Goal: Task Accomplishment & Management: Complete application form

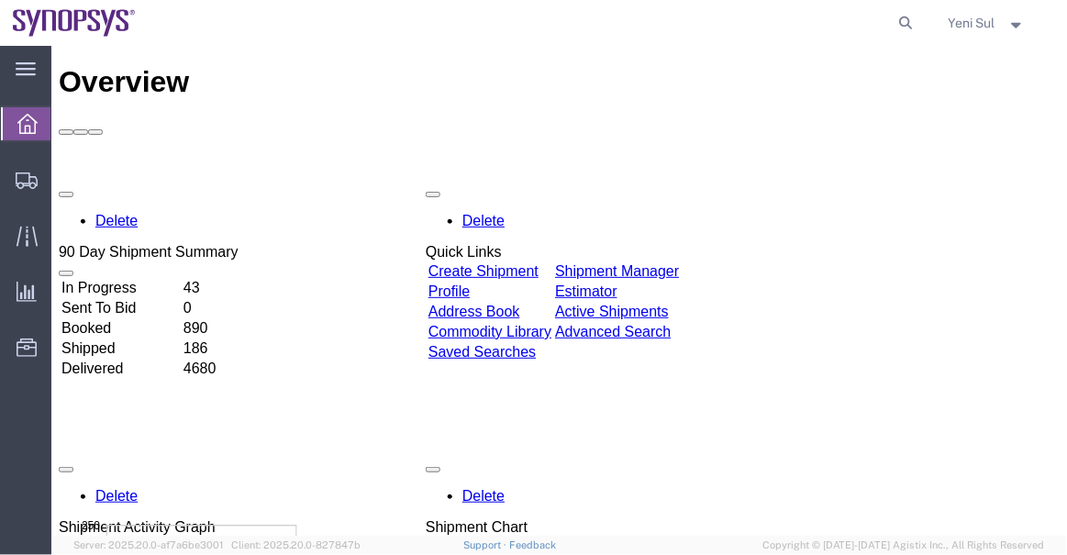
drag, startPoint x: 913, startPoint y: 13, endPoint x: 854, endPoint y: 12, distance: 59.7
click at [913, 13] on icon at bounding box center [907, 23] width 26 height 26
click at [853, 12] on input "search" at bounding box center [615, 23] width 558 height 44
paste input "56977257"
type input "56977257"
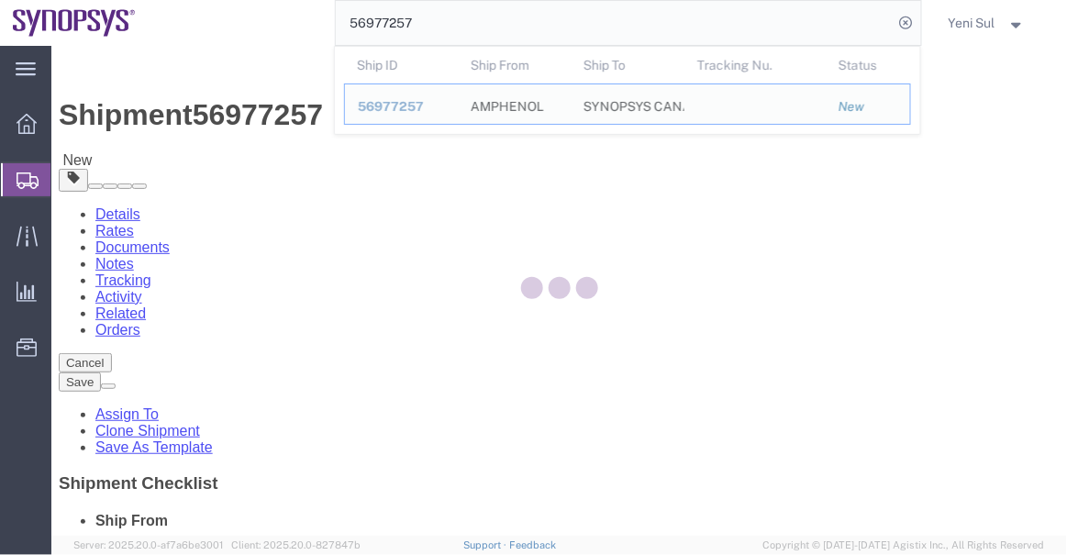
select select
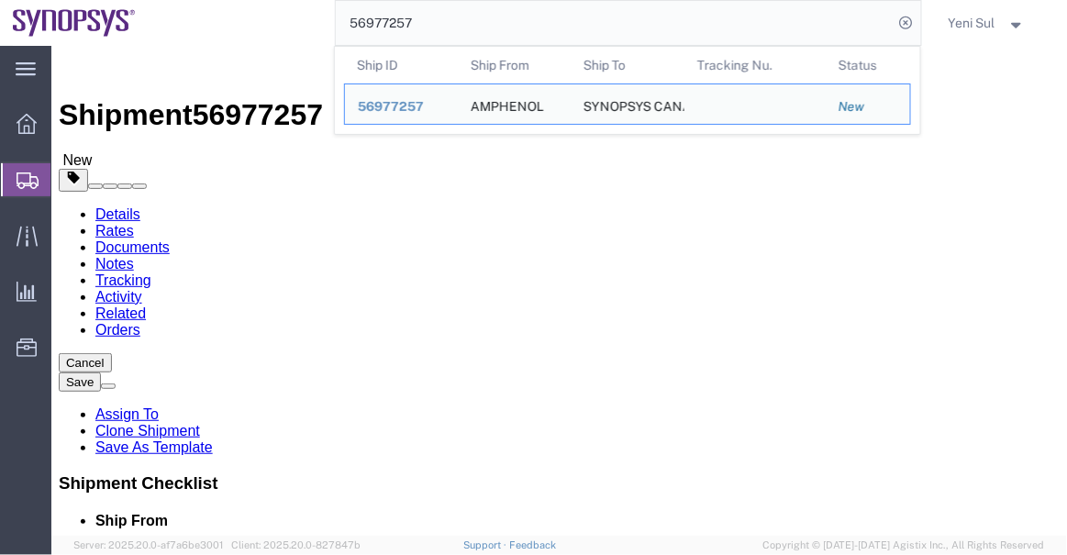
click div "Please fix the following errors Ship From Location Location My Profile Location…"
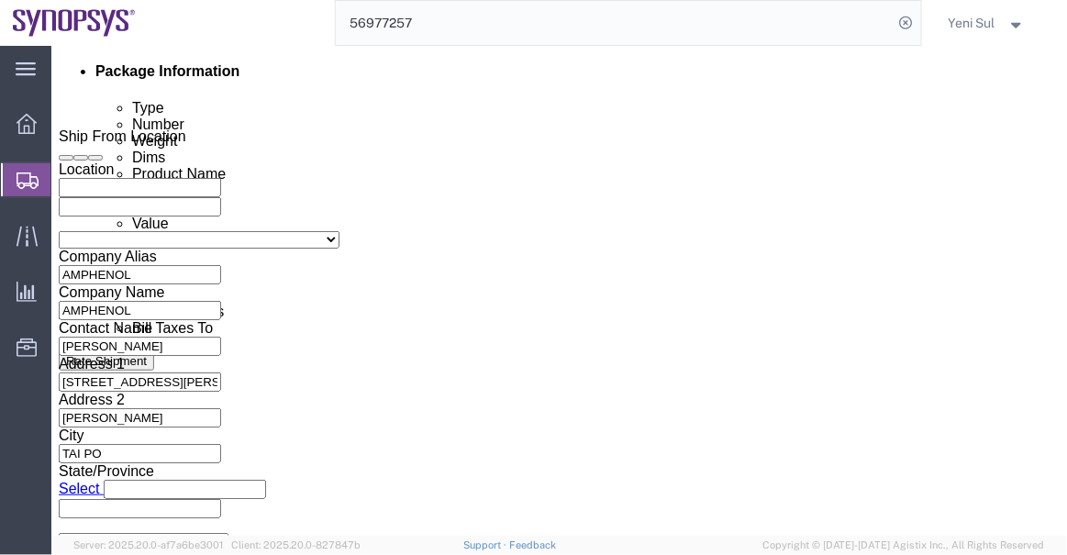
scroll to position [876, 0]
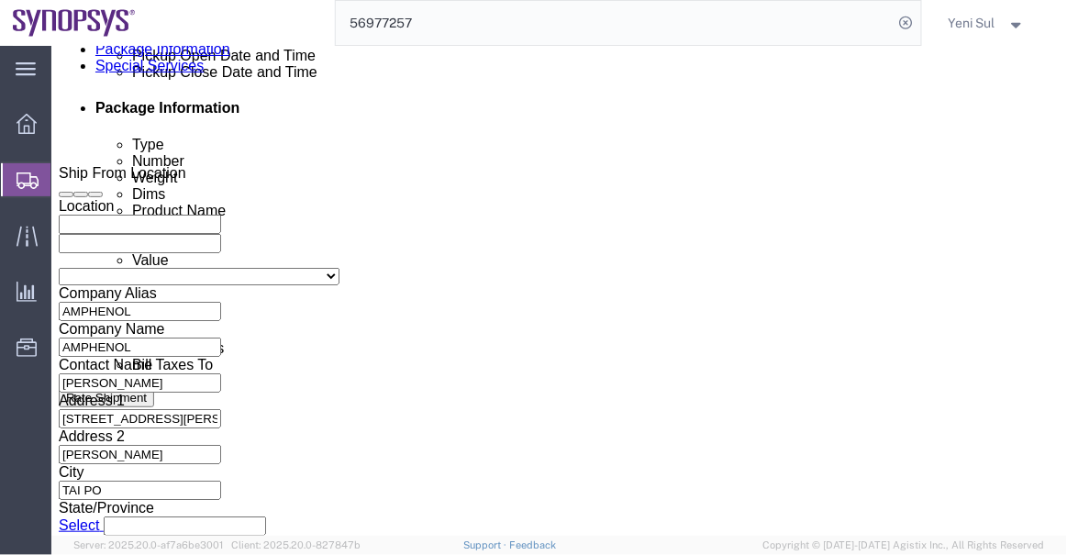
click link "Documents"
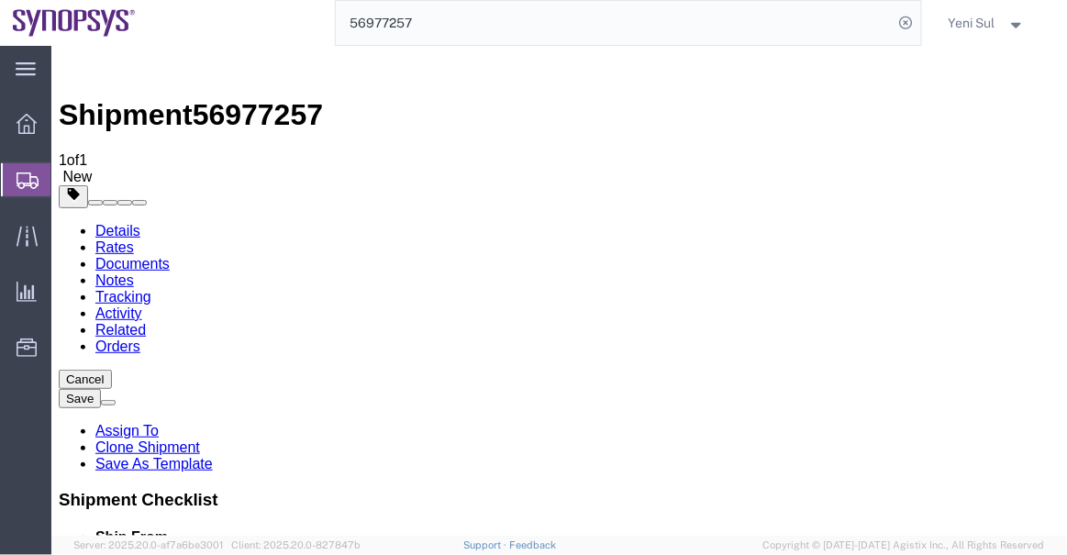
click at [129, 222] on link "Details" at bounding box center [117, 230] width 45 height 16
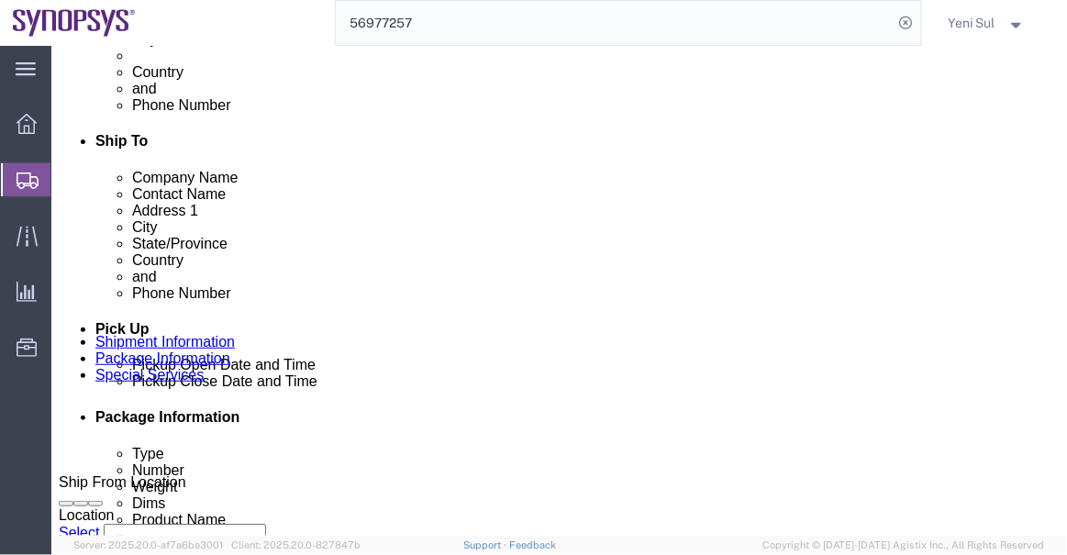
scroll to position [834, 0]
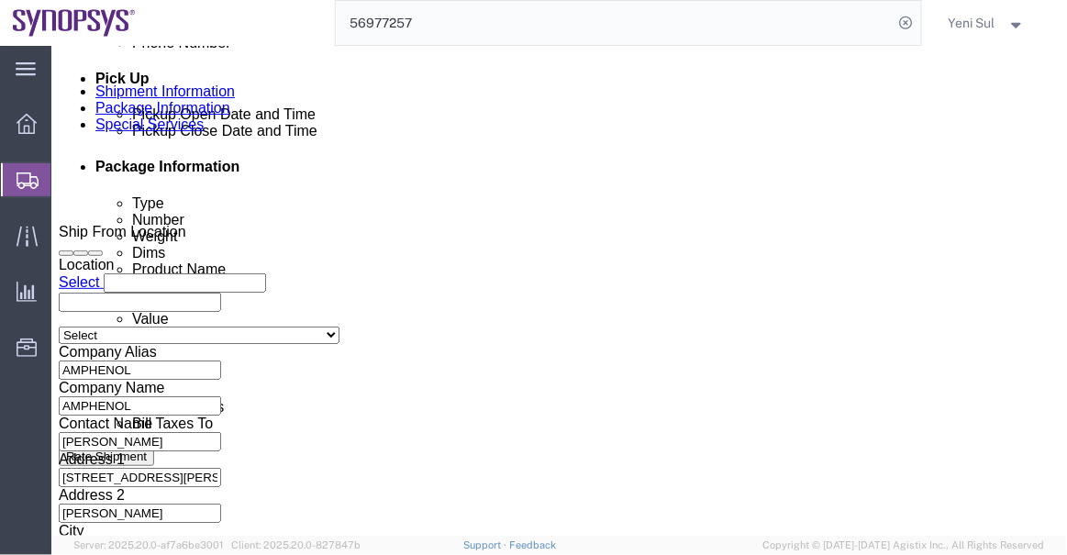
click icon
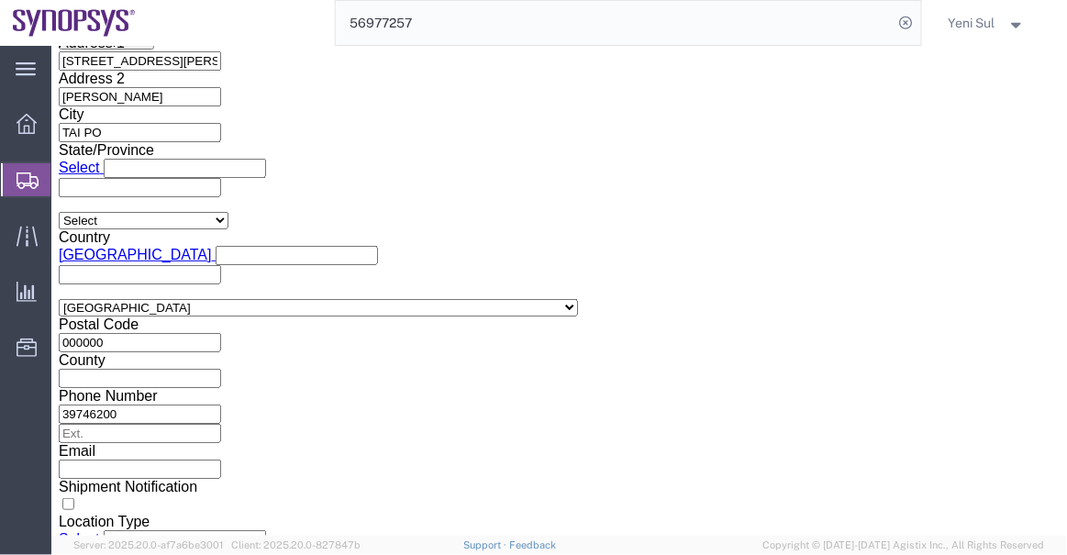
scroll to position [1293, 0]
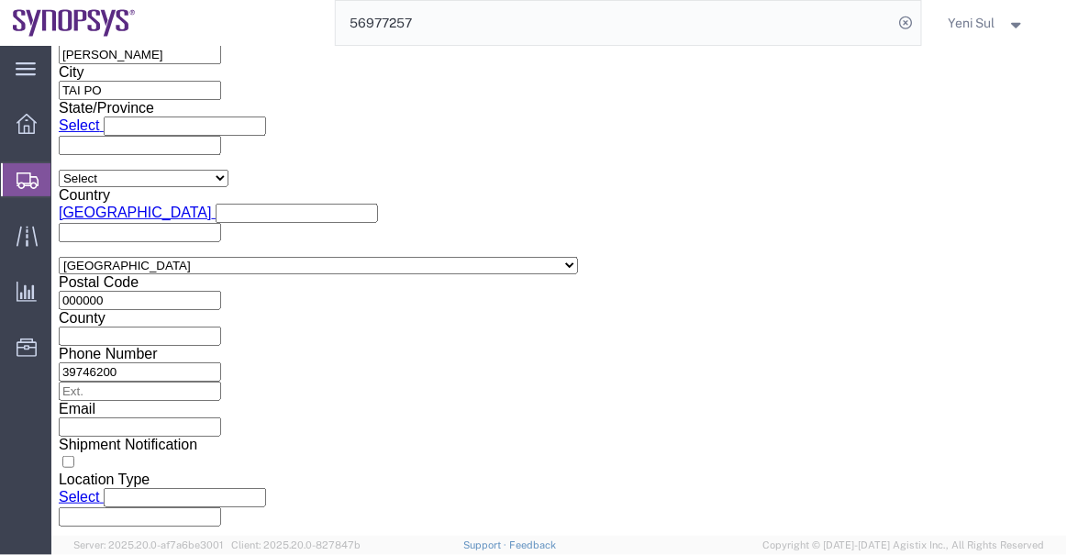
click button "Continue"
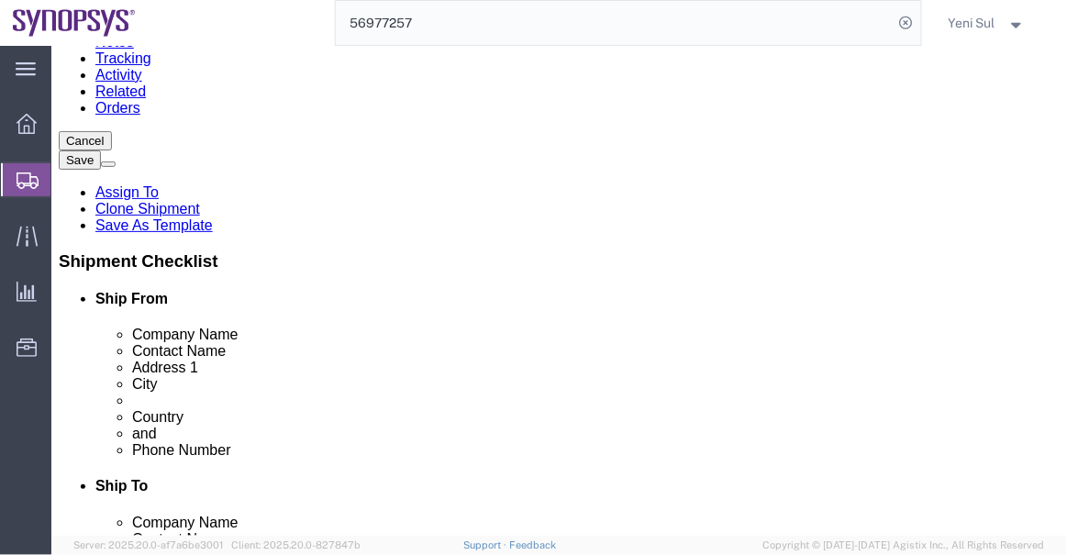
scroll to position [188, 0]
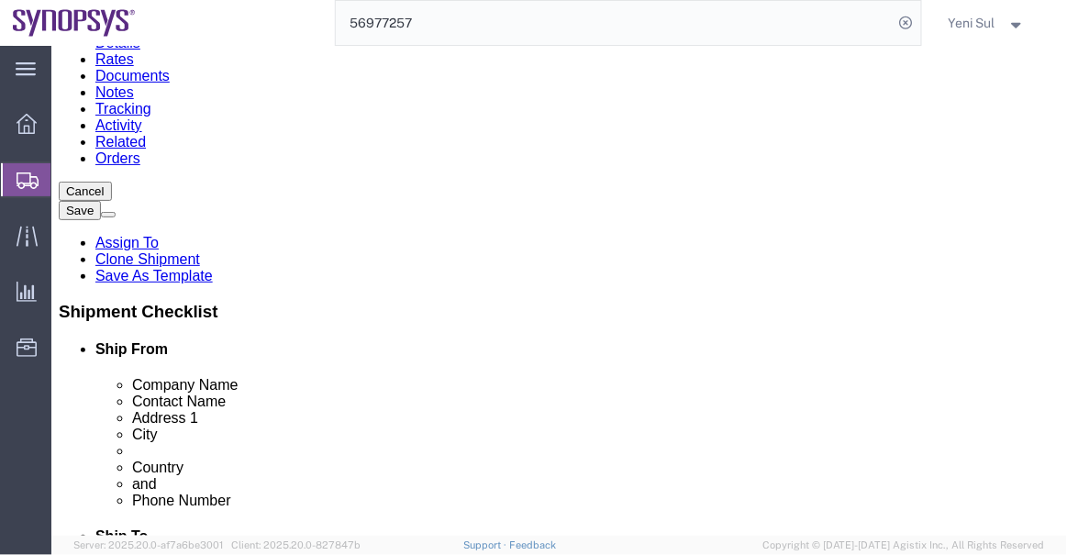
click dl "Pieces: 1.00 Each Total value: 1791.00 USD"
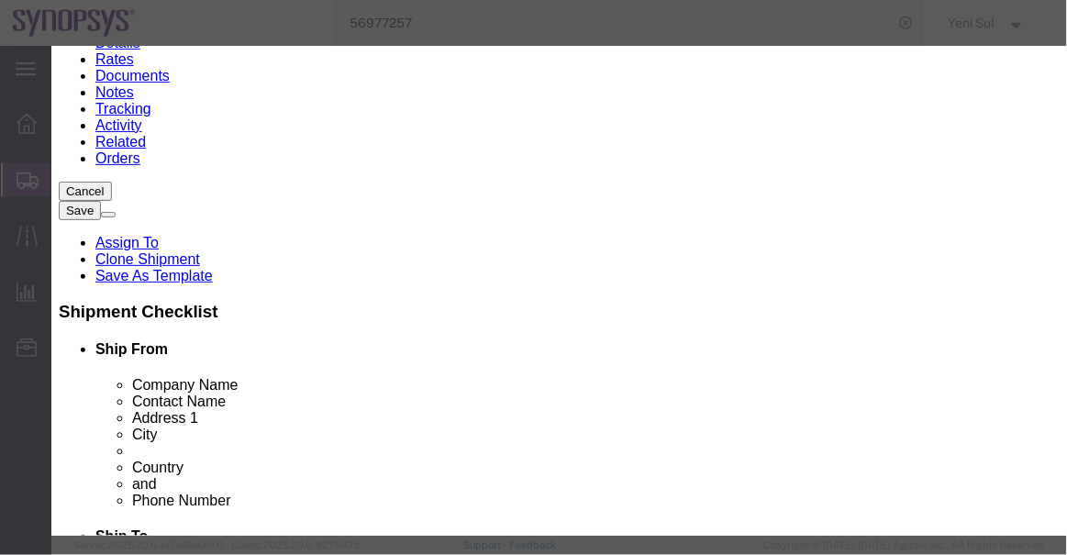
drag, startPoint x: 350, startPoint y: 133, endPoint x: 222, endPoint y: 154, distance: 129.3
click div "Product Name CONNECTOR Pieces 1.00 Select Bag Barrels 100Board Feet Bottle Box …"
click textarea
paste textarea "CONNECTOR"
type textarea "CONNECTOR"
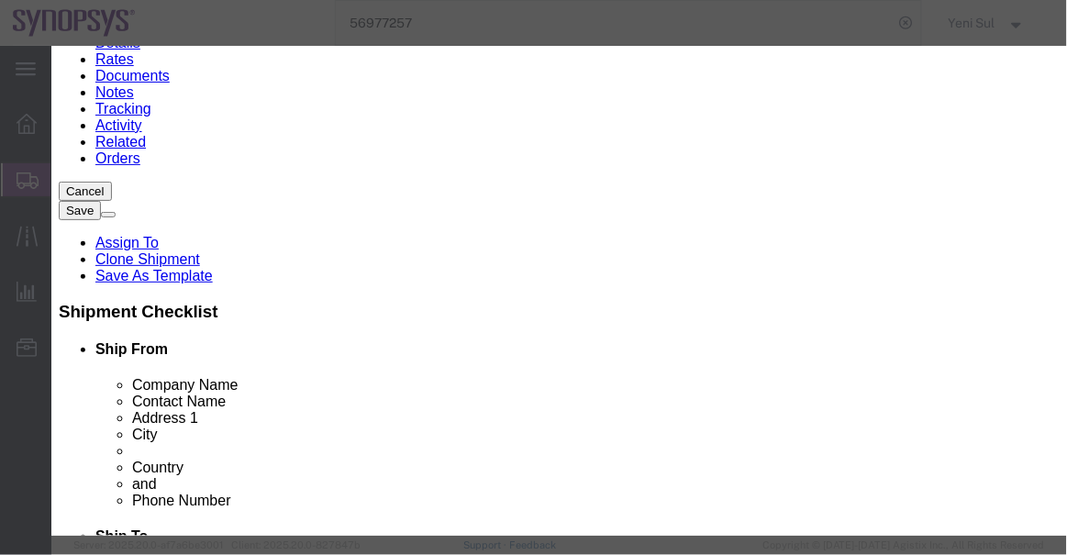
drag, startPoint x: 285, startPoint y: 168, endPoint x: 233, endPoint y: 180, distance: 53.7
click div "1.00"
type input "50"
type input "89550"
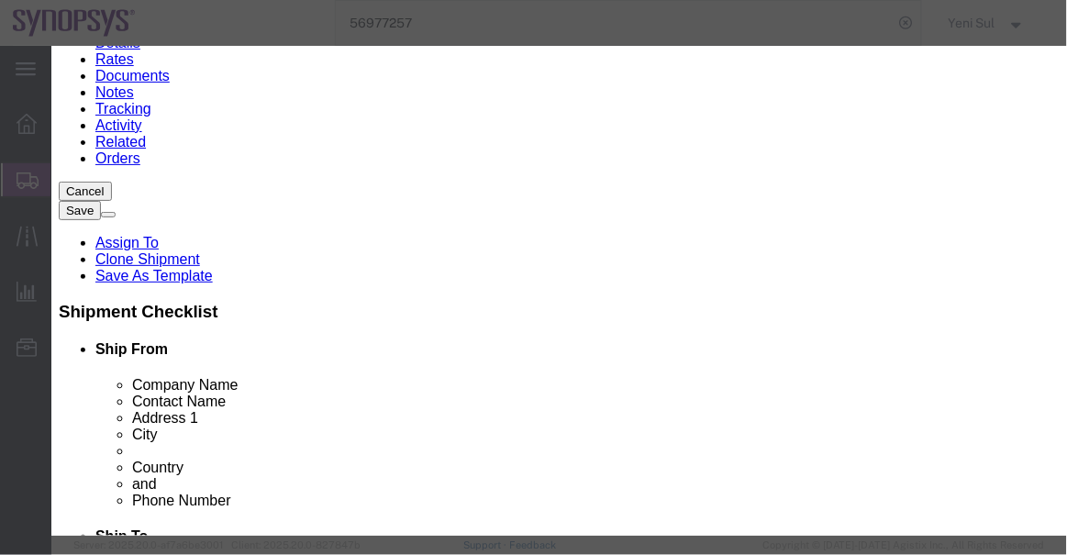
type input "1791"
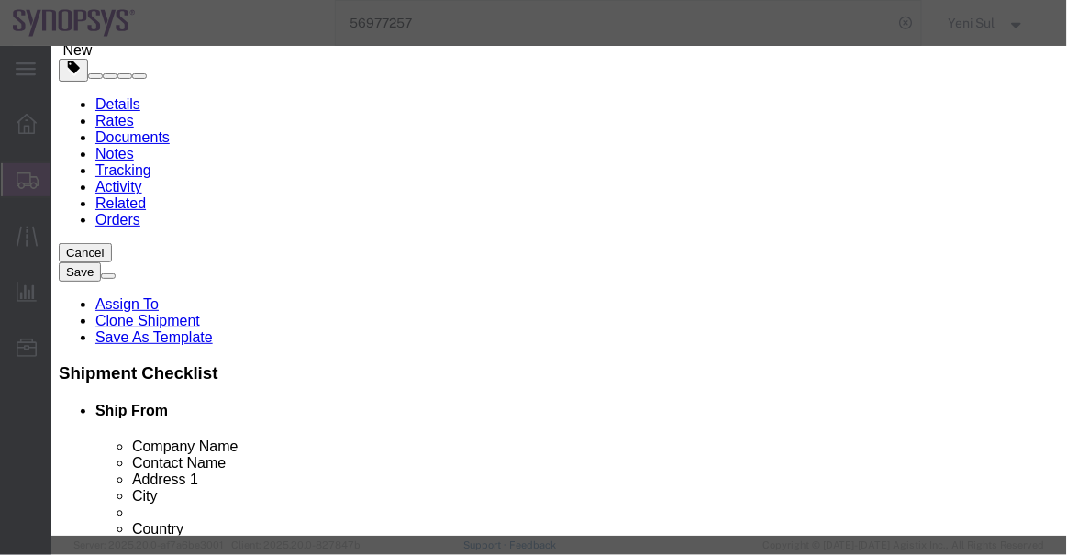
scroll to position [554, 0]
type input "853669"
type input "85369010"
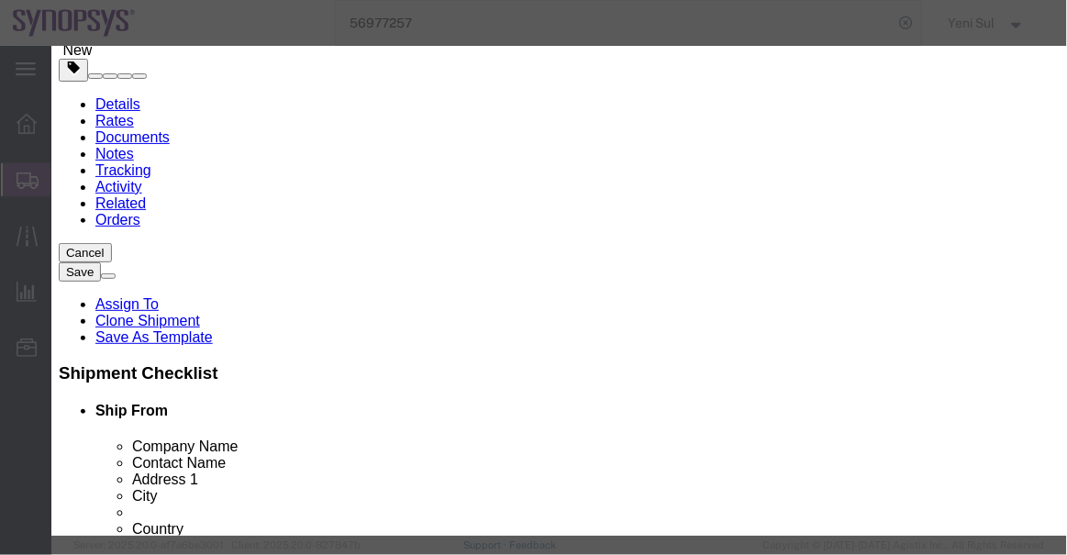
type input "85369010"
click button "Save & Close"
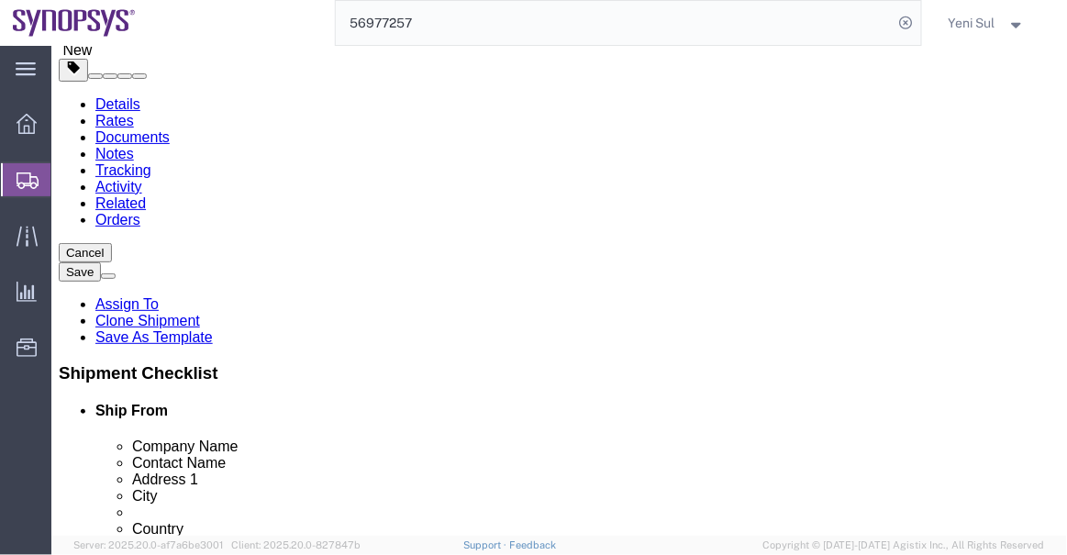
click select "Select cm ft in"
select select "CM"
click select "Select cm ft in"
type input "33.02"
type input "30.48"
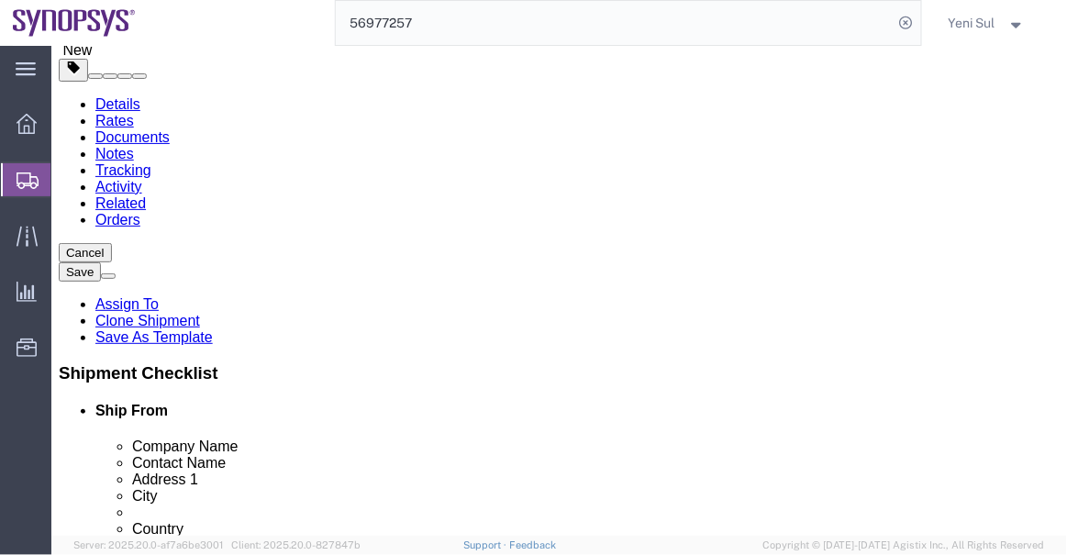
type input "33.02"
drag, startPoint x: 158, startPoint y: 291, endPoint x: 229, endPoint y: 272, distance: 74.1
click div "Package Type Select Bale(s) Basket(s) Bolt(s) Bottle(s) Buckets Bulk Bundle(s) …"
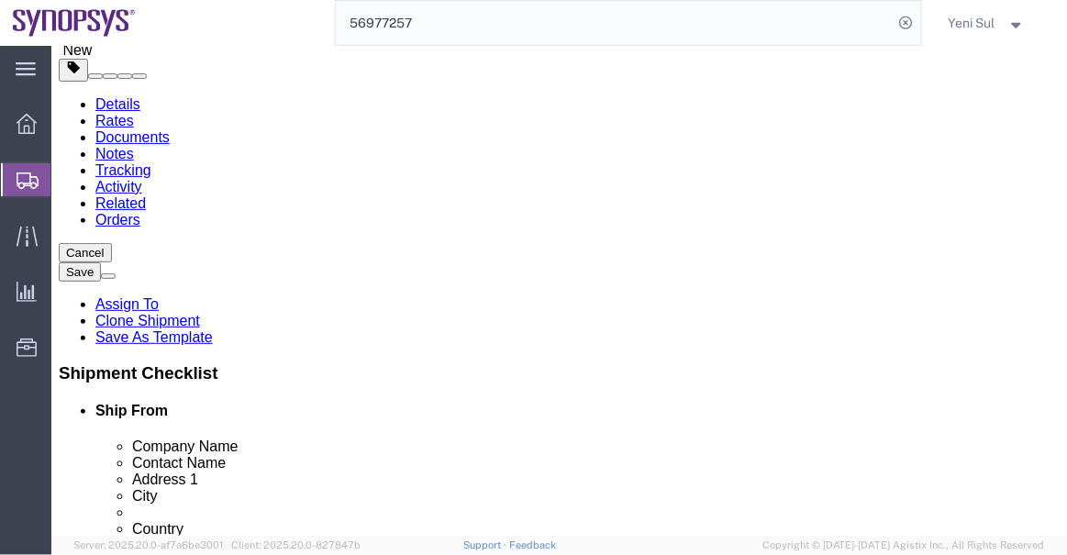
type input "13"
type input "12"
type input "13"
click div "1 x Carton(s) Package Type Select Bale(s) Basket(s) Bolt(s) Bottle(s) Buckets B…"
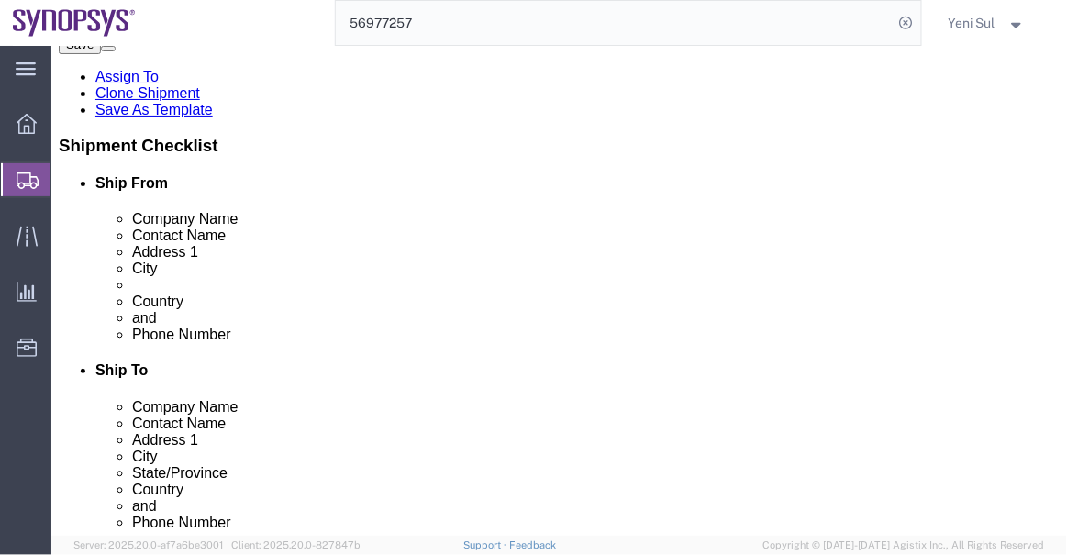
scroll to position [376, 0]
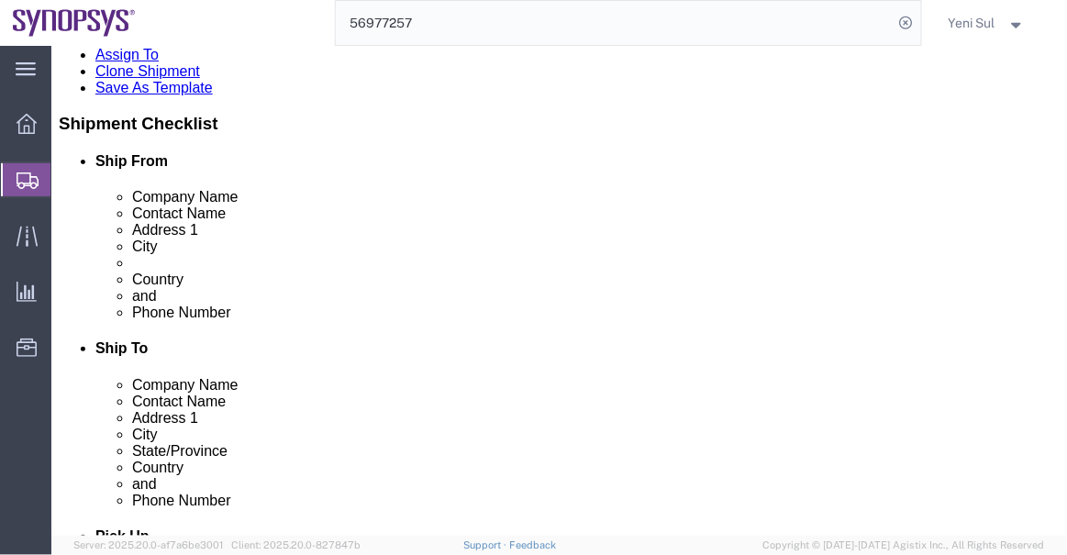
click button "Continue"
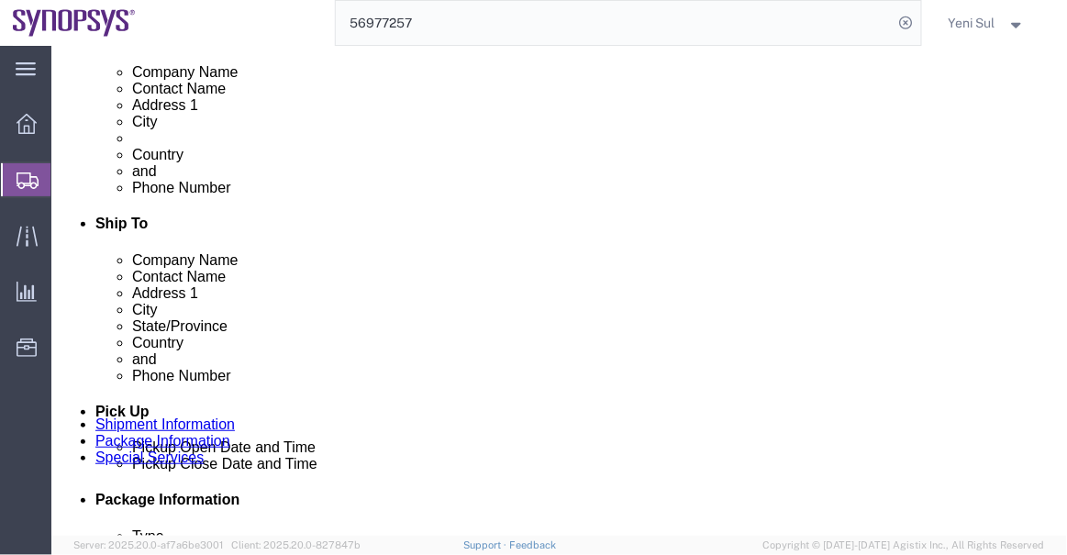
scroll to position [667, 0]
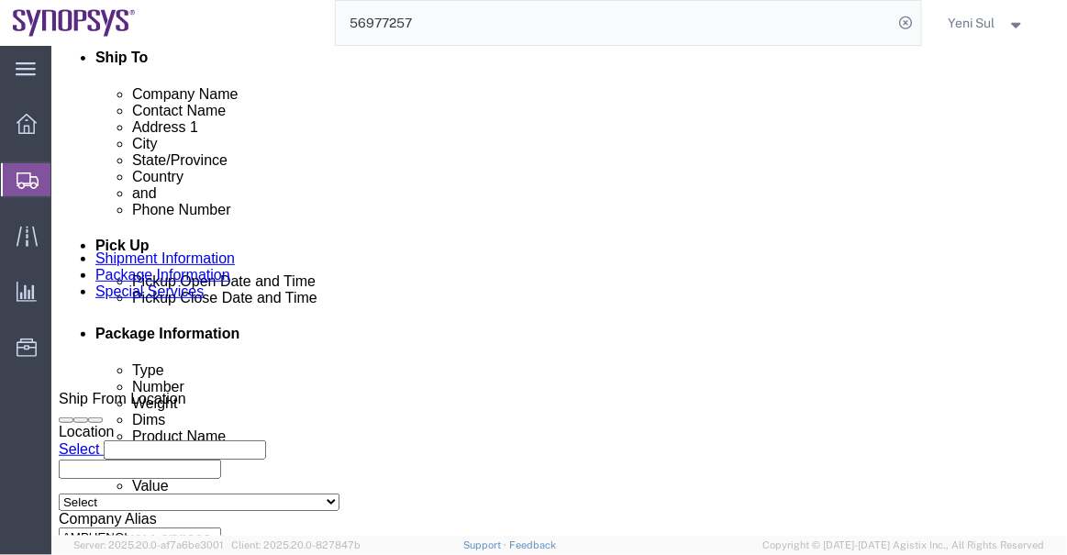
click select "Select Carriage Insurance Paid Carriage Paid To Cost and Freight Cost Insurance…"
select select "EXW"
click select "Select Carriage Insurance Paid Carriage Paid To Cost and Freight Cost Insurance…"
select select "RCPN"
type input "[STREET_ADDRESS]"
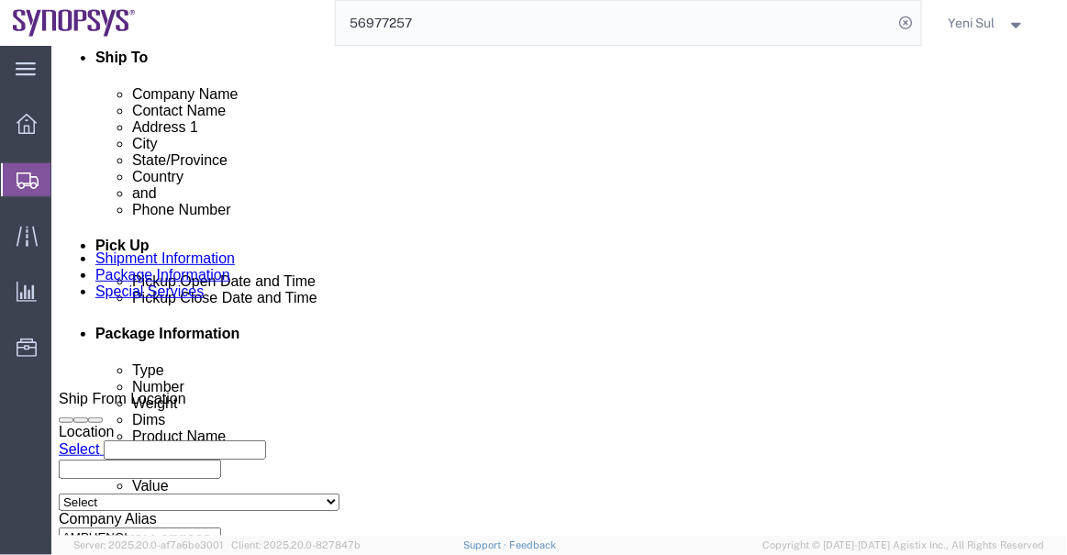
select select "CA"
select select
type input "9052738498"
type input "[PERSON_NAME]"
type input "SUITE 900"
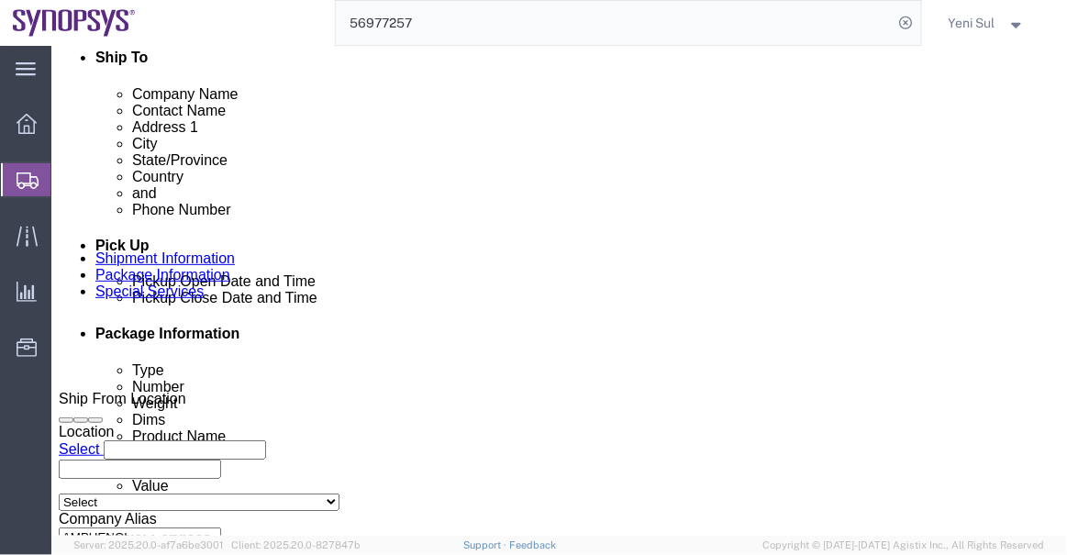
type input "[GEOGRAPHIC_DATA]"
type input "L5B1M2"
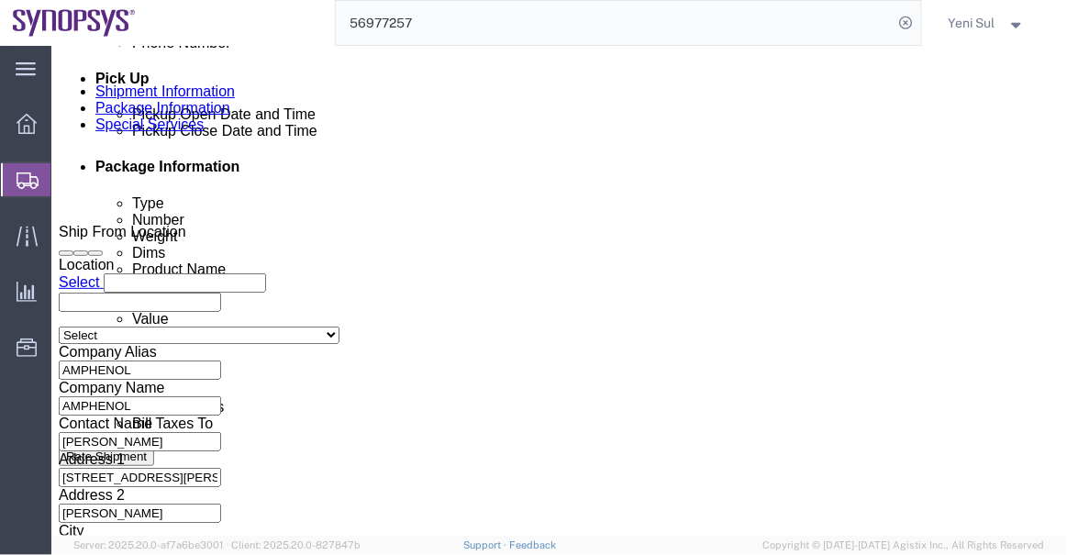
click span
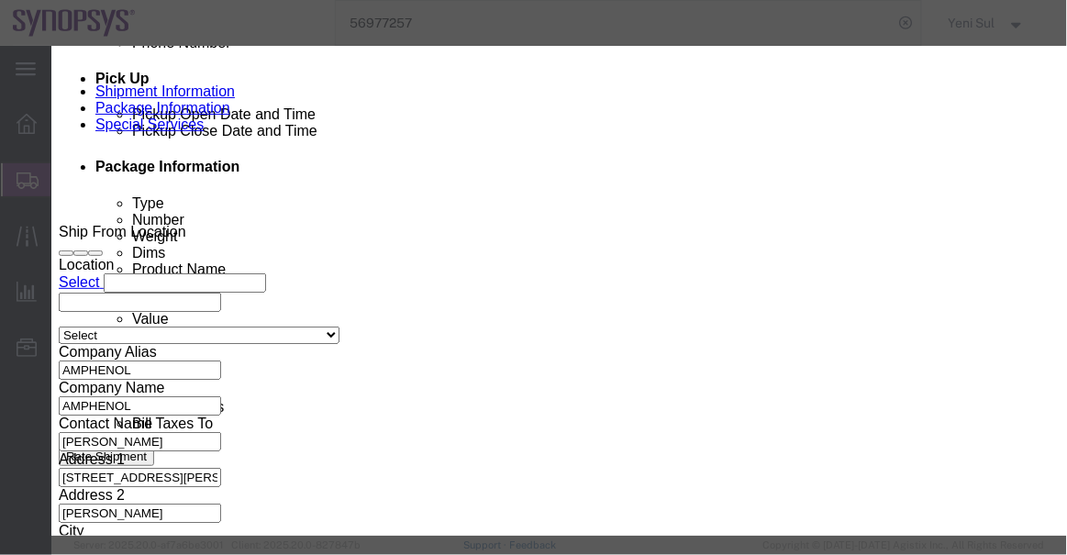
click select "Search by Address Book Name City Company Name Contact Name Country CustomerAlia…"
click input "text"
click select "Search by Address Book Name City Company Name Contact Name Country CustomerAlia…"
select select "companyName"
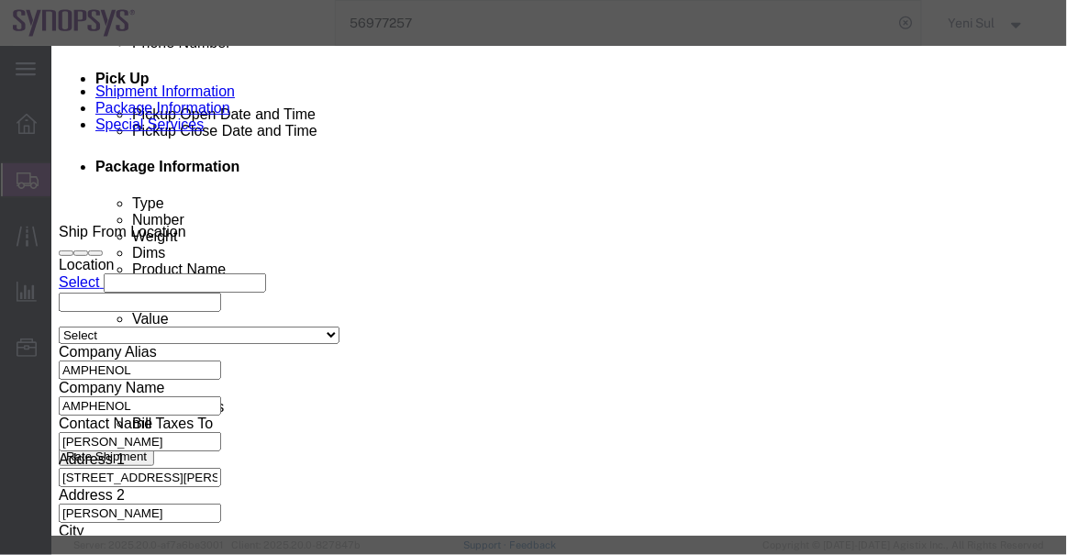
click select "Search by Address Book Name City Company Name Contact Name Country CustomerAlia…"
click input "text"
type input "ussv"
click div "All Company Location Other Personal Shared ALL A B C D E F G H I J K L M N O P …"
click button "button"
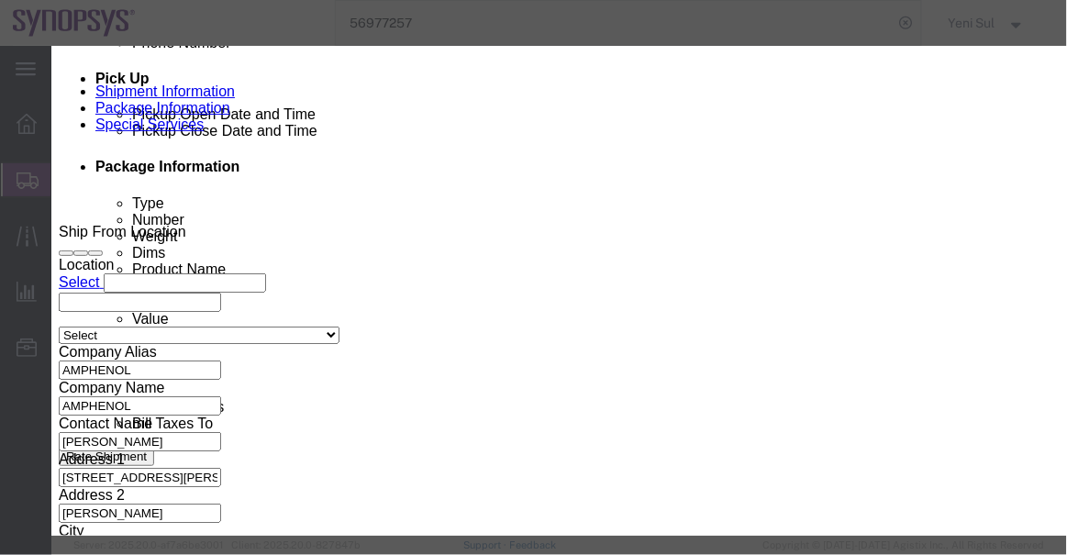
click td "Synopsys Headquarters USSV"
click button "Select"
type input "[STREET_ADDRESS]"
select select "US"
type input "[PHONE_NUMBER]"
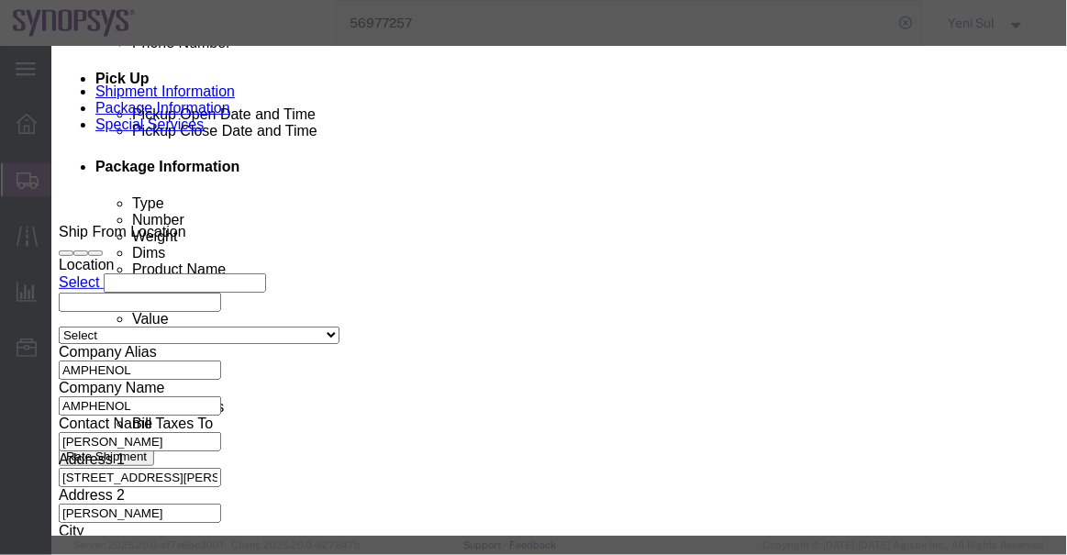
type input "[PERSON_NAME]"
type input "Building 8"
type input "Sunnyvale"
type input "94085"
select select "CA"
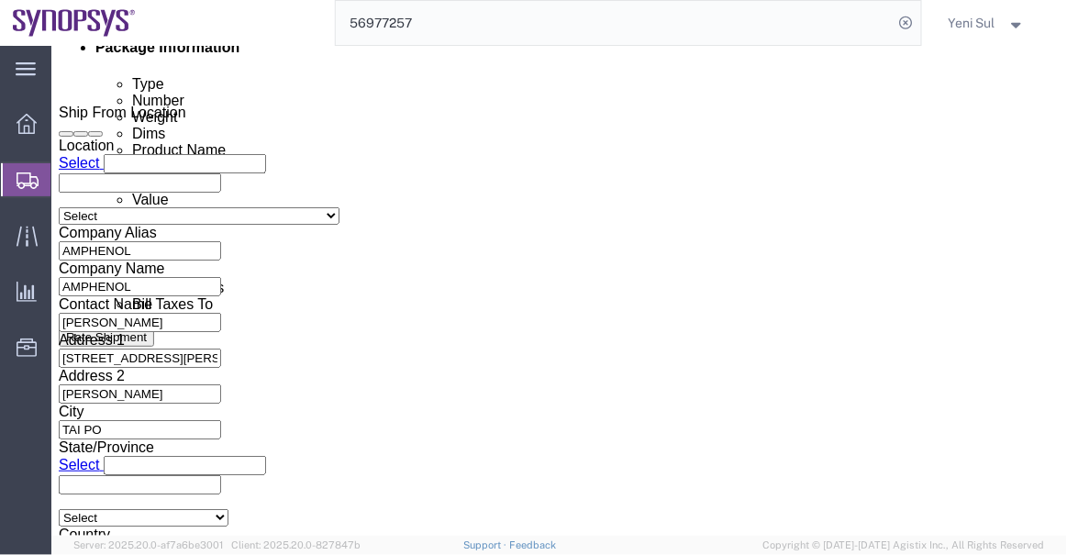
scroll to position [1001, 0]
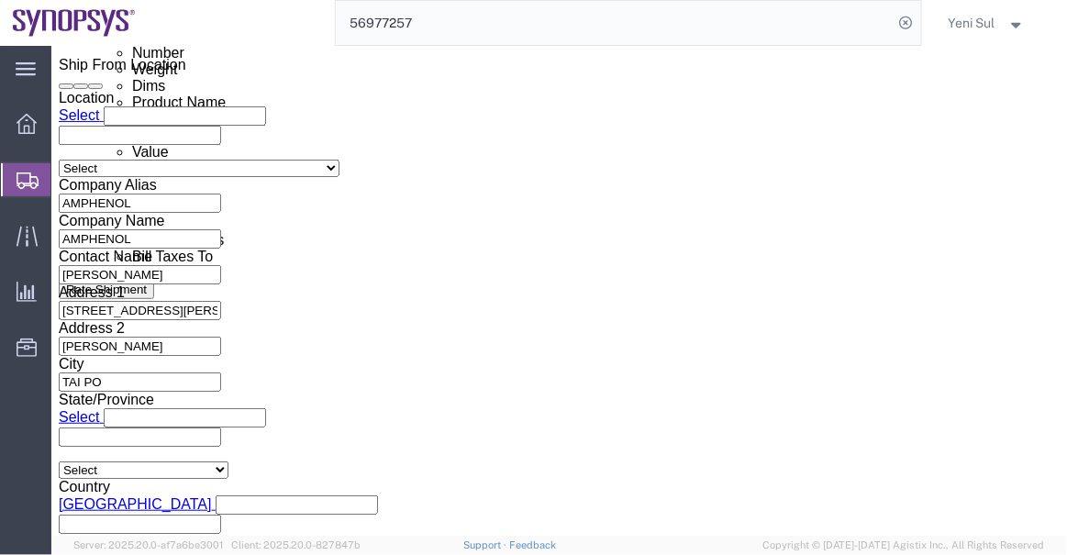
drag, startPoint x: 608, startPoint y: 176, endPoint x: 513, endPoint y: 193, distance: 96.9
click div "Contact Name [PERSON_NAME] Address 2 Building 8 City [GEOGRAPHIC_DATA] Zip Code…"
drag, startPoint x: 606, startPoint y: 205, endPoint x: 485, endPoint y: 216, distance: 121.6
click div "Address 2 Building 8"
click div "Shipment Notification"
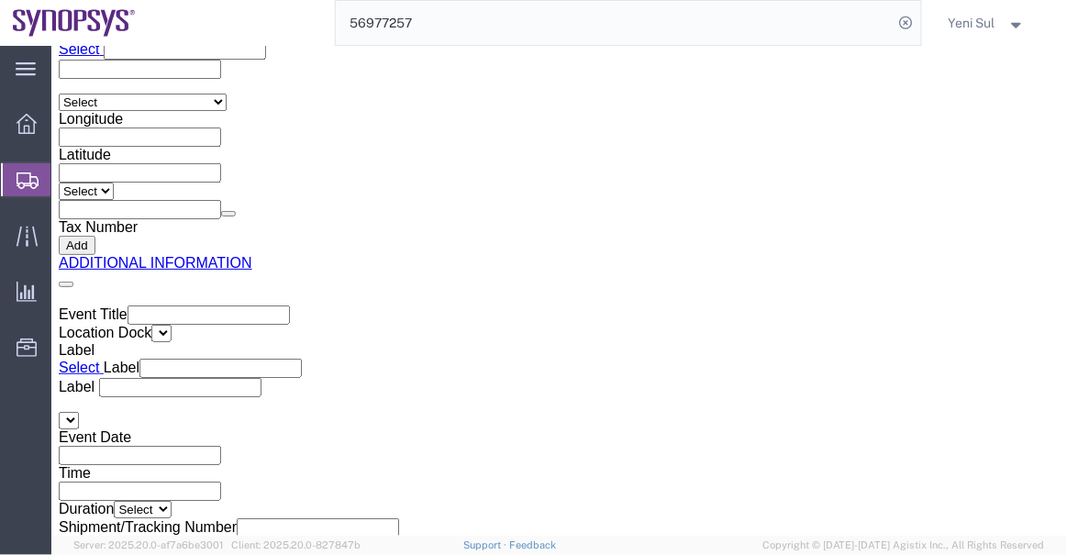
scroll to position [2746, 0]
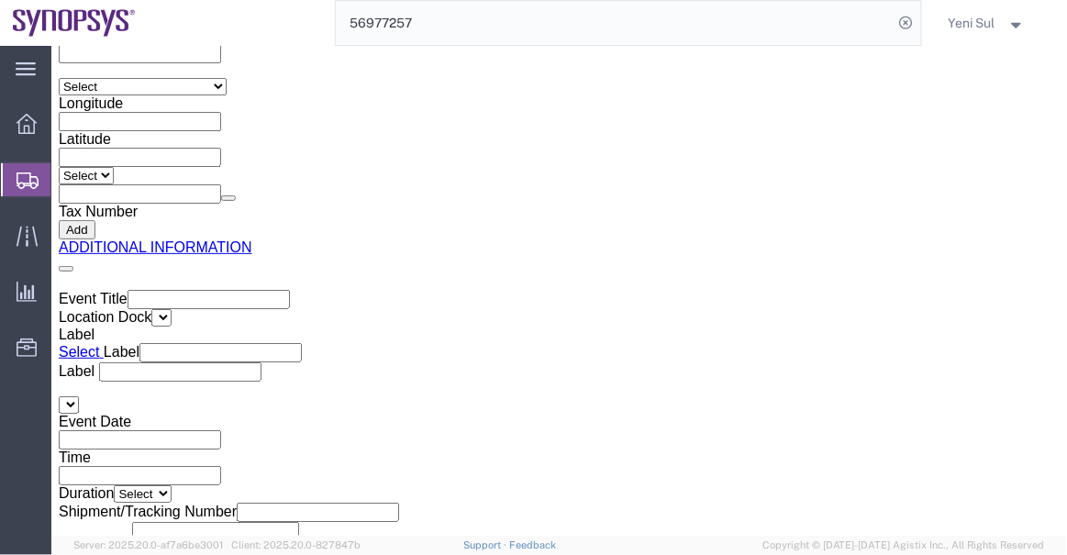
click button "Rate Shipment"
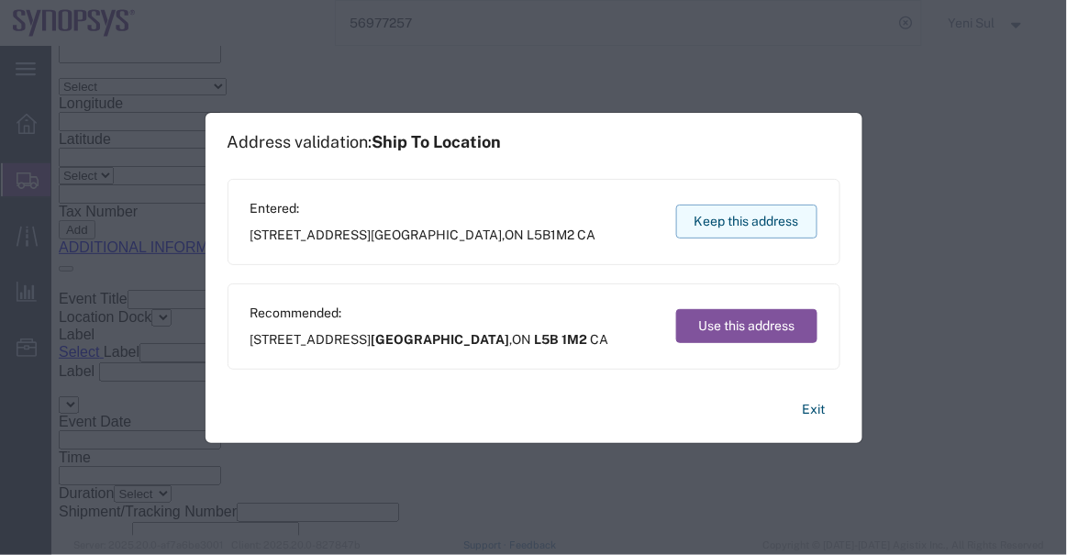
click at [738, 231] on div "Entered: [STREET_ADDRESS] Keep this address" at bounding box center [534, 222] width 613 height 86
click at [735, 211] on button "Keep this address" at bounding box center [746, 222] width 141 height 34
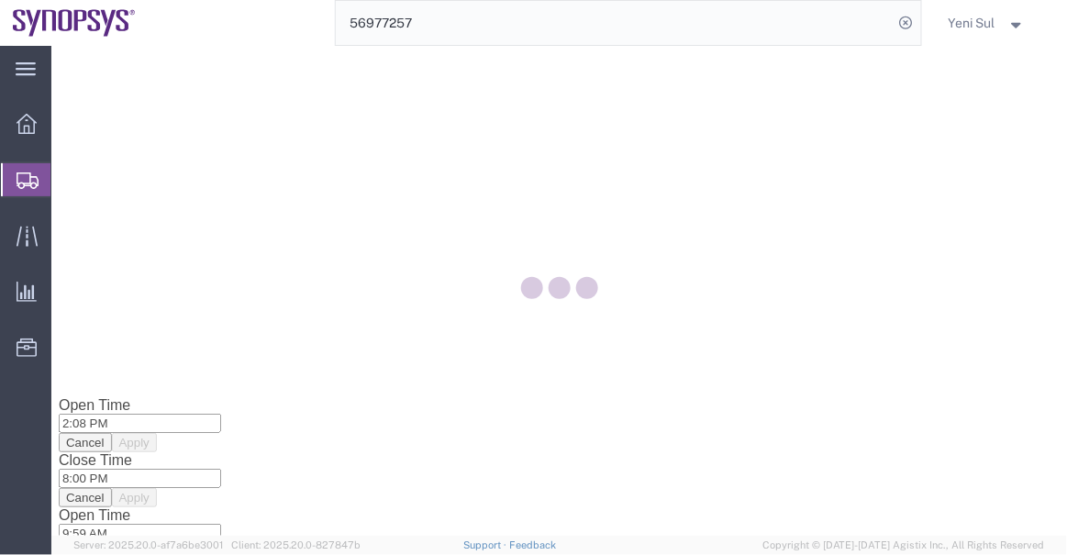
scroll to position [0, 0]
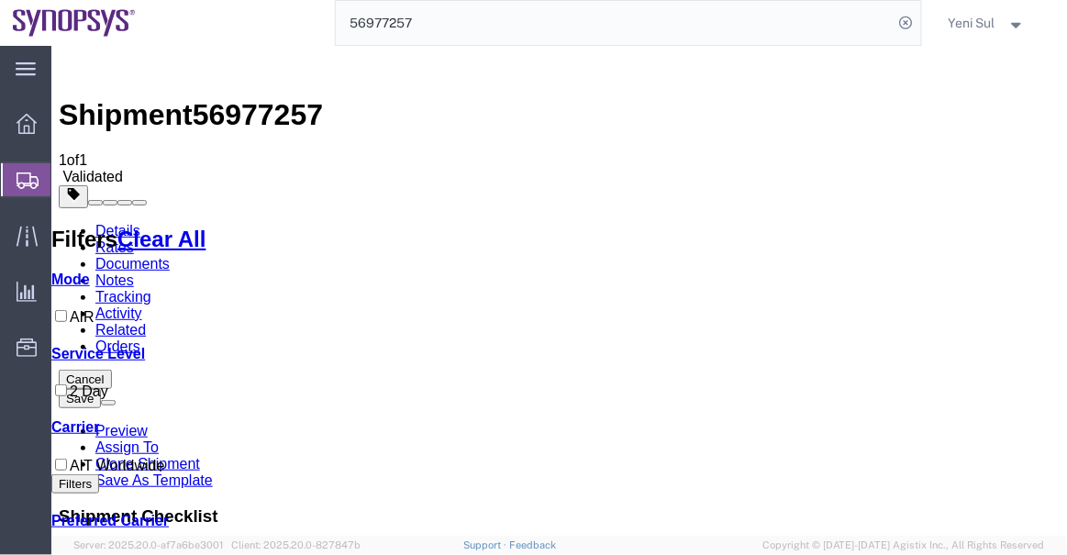
drag, startPoint x: 648, startPoint y: 418, endPoint x: 661, endPoint y: 417, distance: 13.0
click at [95, 222] on link "Details" at bounding box center [117, 230] width 45 height 16
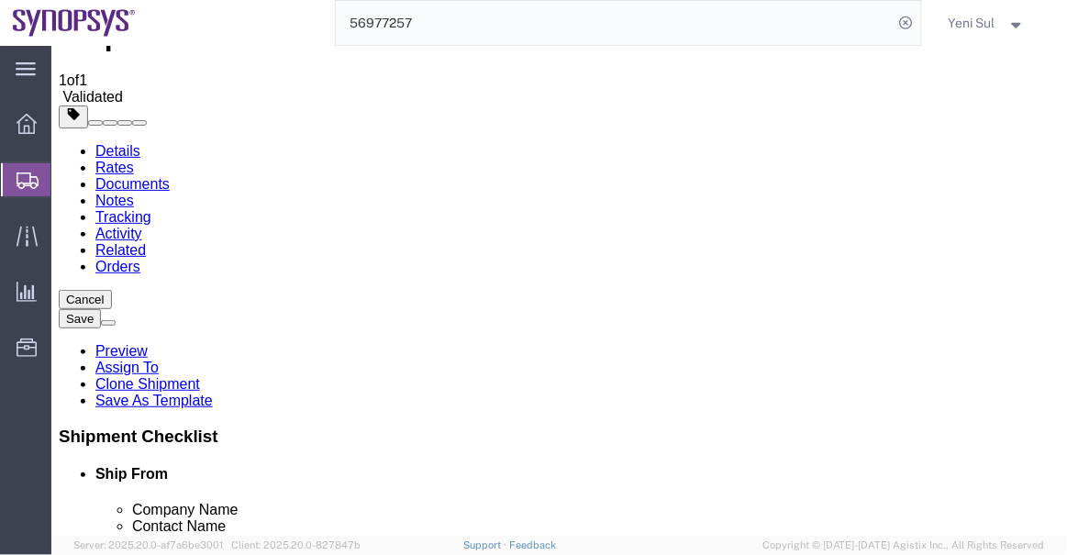
scroll to position [250, 0]
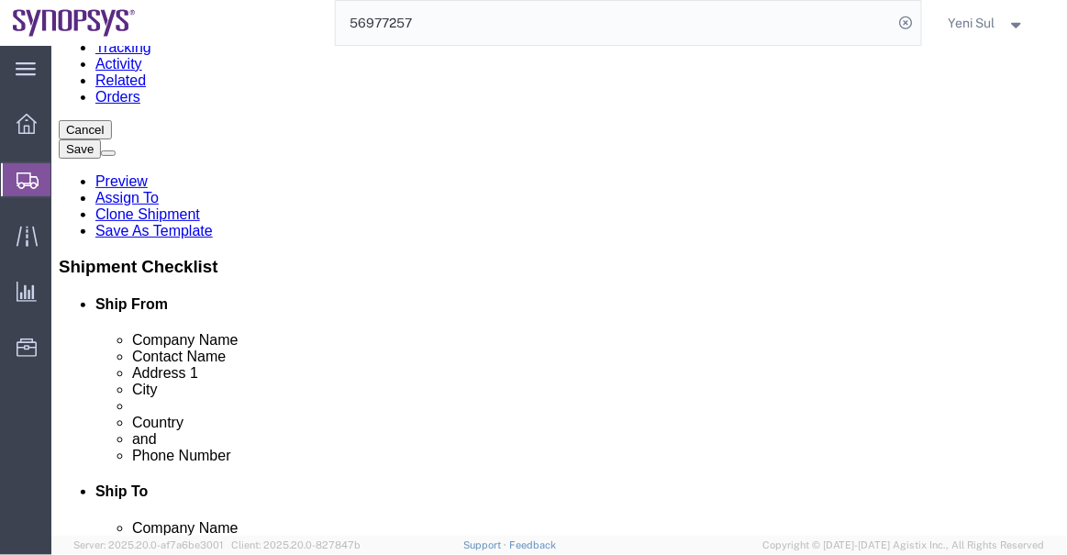
click input "TAI PO"
type input "ho"
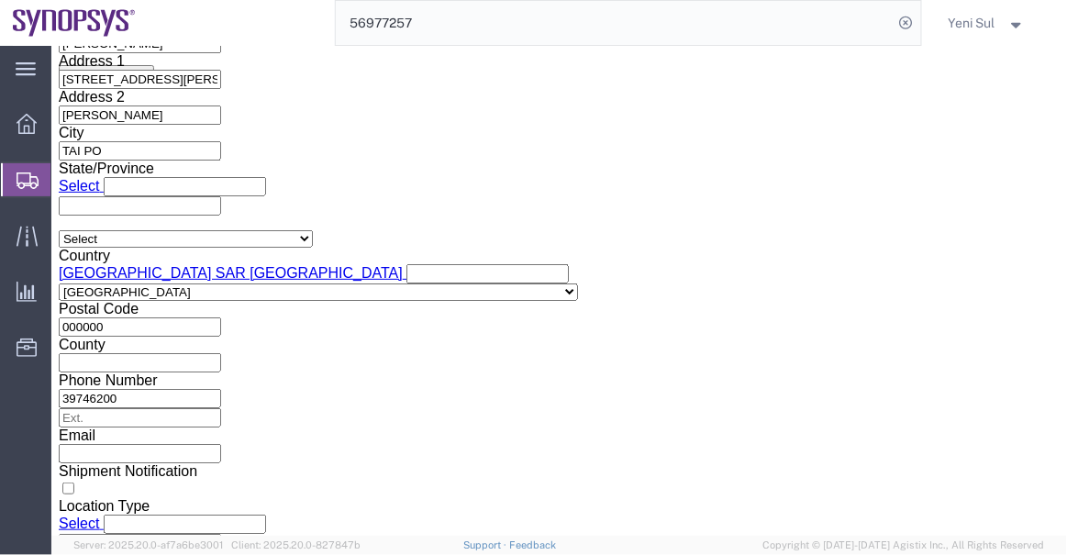
scroll to position [1293, 0]
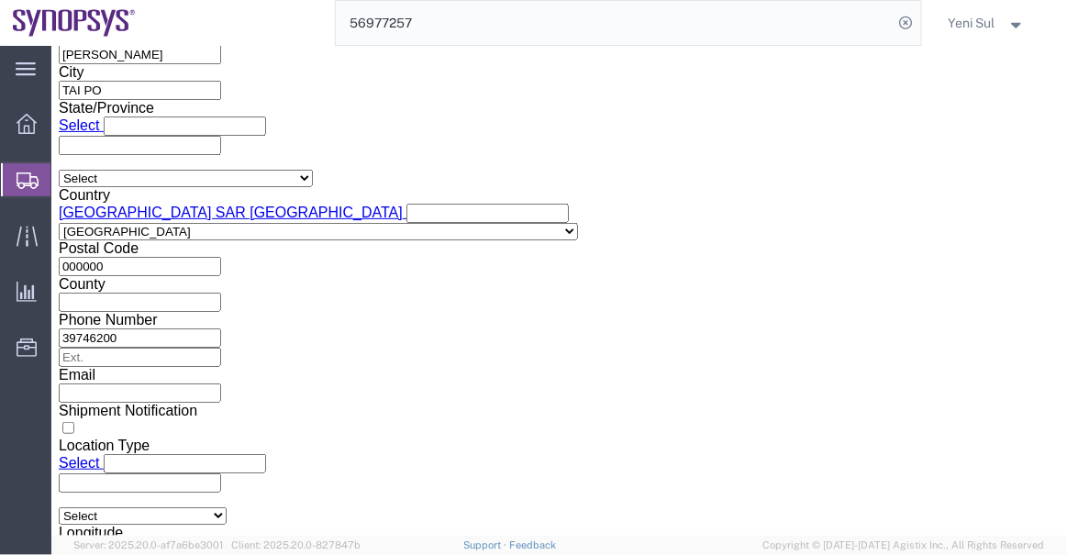
click button "Rate Shipment"
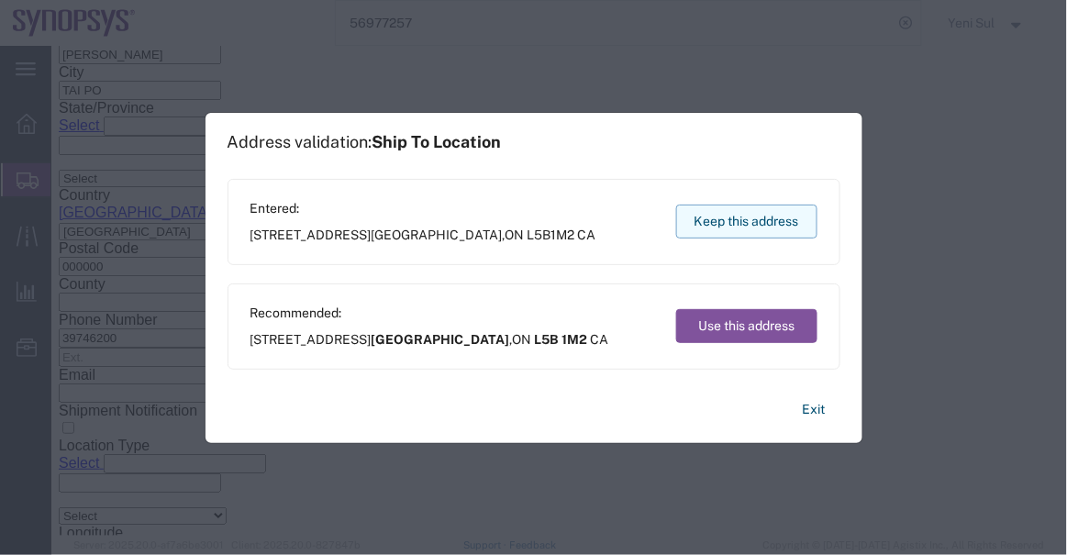
click at [722, 227] on button "Keep this address" at bounding box center [746, 222] width 141 height 34
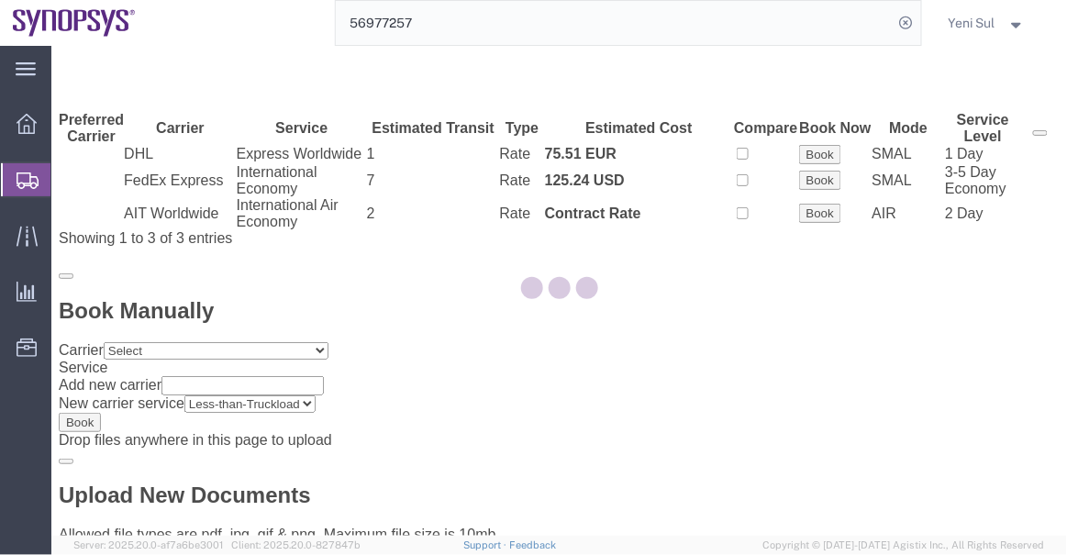
scroll to position [0, 0]
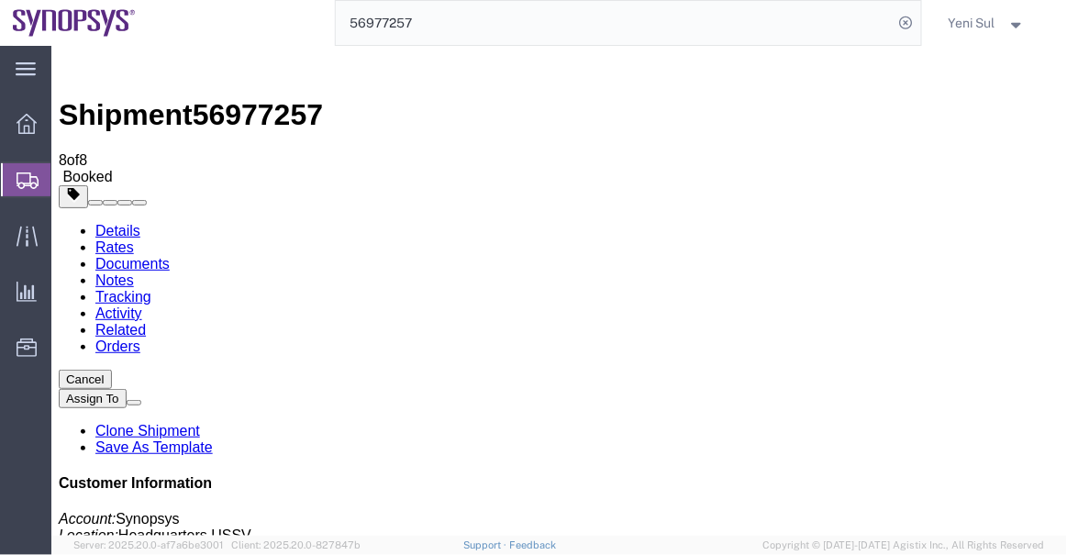
click at [117, 222] on link "Details" at bounding box center [117, 230] width 45 height 16
click link "Schedule pickup request"
click div "Shipment Detail Ship From AMPHENOL ([PERSON_NAME]) AMPHENOL [STREET_ADDRESS][PE…"
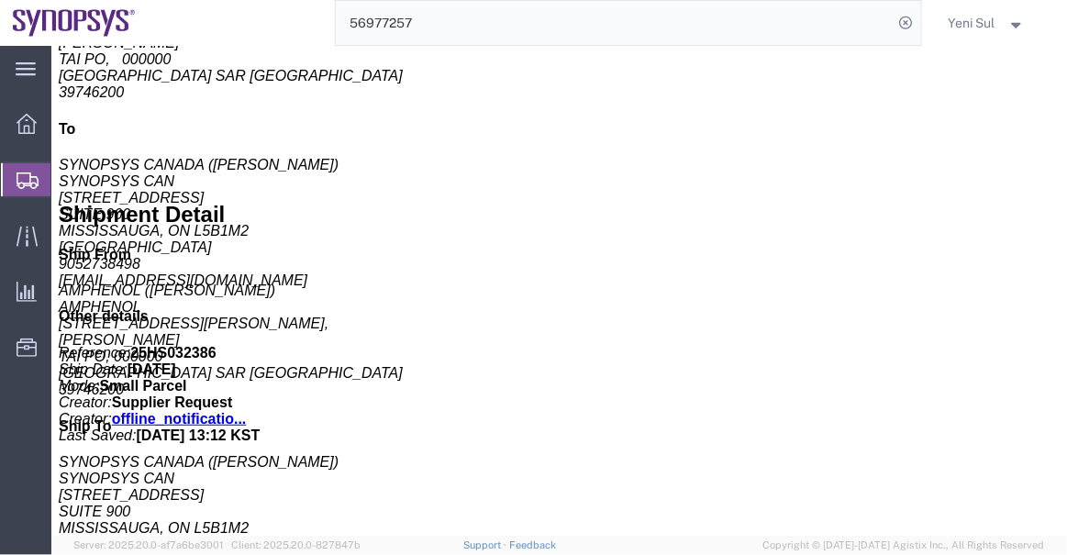
scroll to position [696, 0]
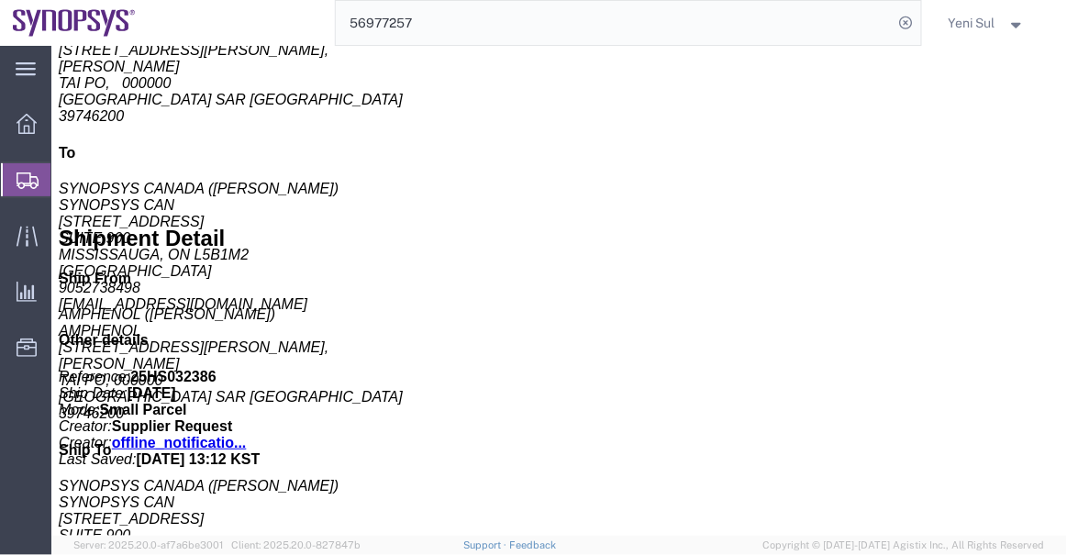
click at [0, 0] on span "Create Shipment" at bounding box center [0, 0] width 0 height 0
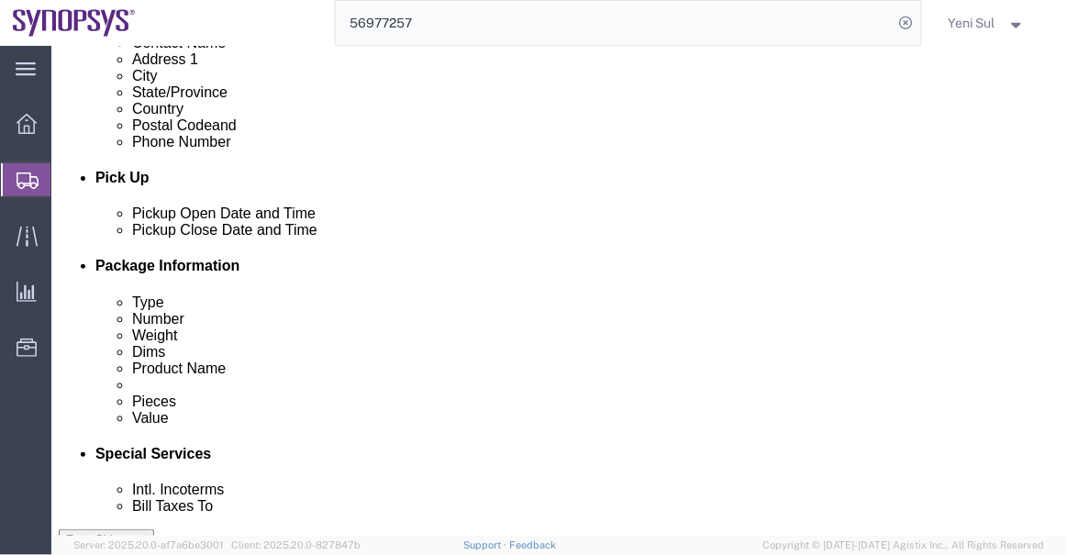
drag, startPoint x: 93, startPoint y: 212, endPoint x: 534, endPoint y: 278, distance: 446.4
click at [0, 0] on span "Shipment Manager" at bounding box center [0, 0] width 0 height 0
